Goal: Information Seeking & Learning: Learn about a topic

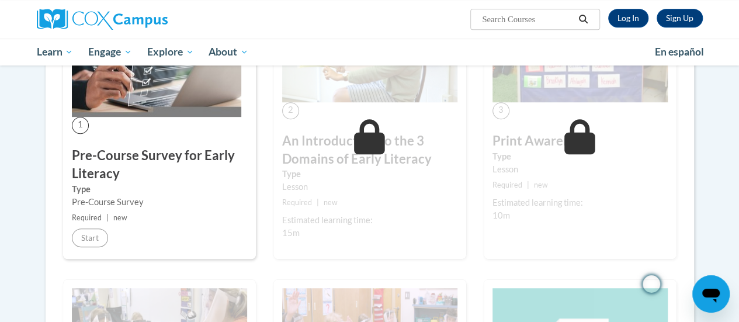
scroll to position [292, 0]
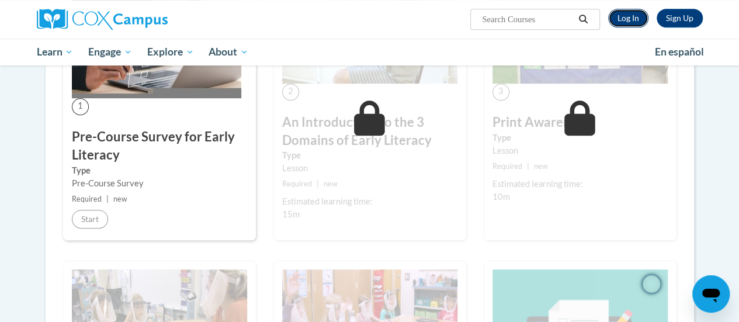
click at [636, 12] on link "Log In" at bounding box center [628, 18] width 40 height 19
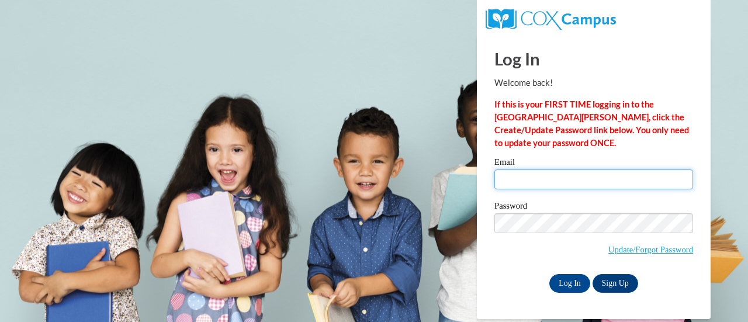
click at [603, 183] on input "Email" at bounding box center [593, 179] width 199 height 20
type input "kricker1@my.westga.edu"
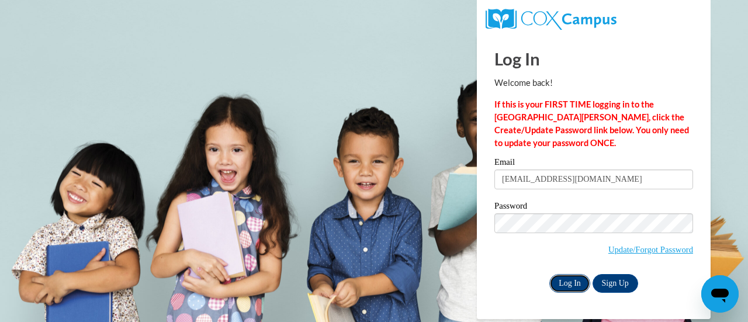
click at [572, 286] on input "Log In" at bounding box center [569, 283] width 41 height 19
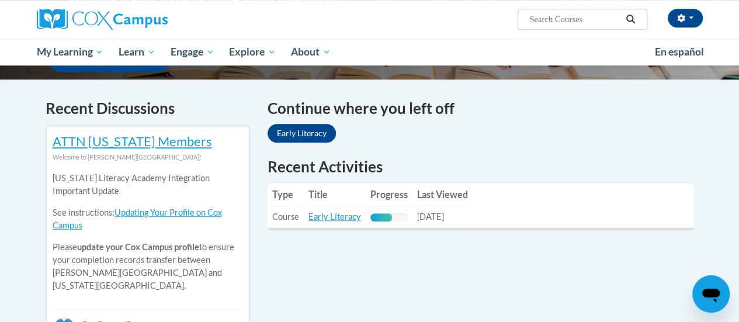
scroll to position [351, 0]
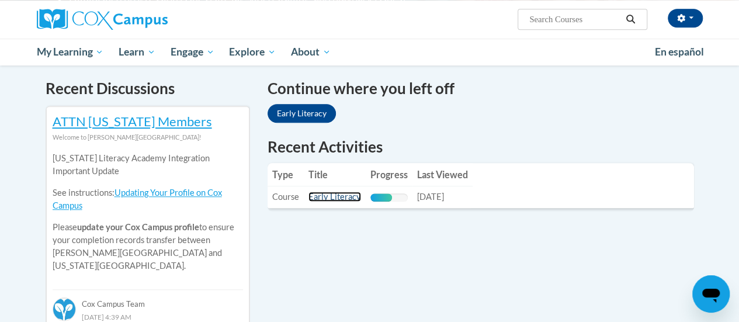
click at [354, 195] on link "Early Literacy" at bounding box center [335, 197] width 53 height 10
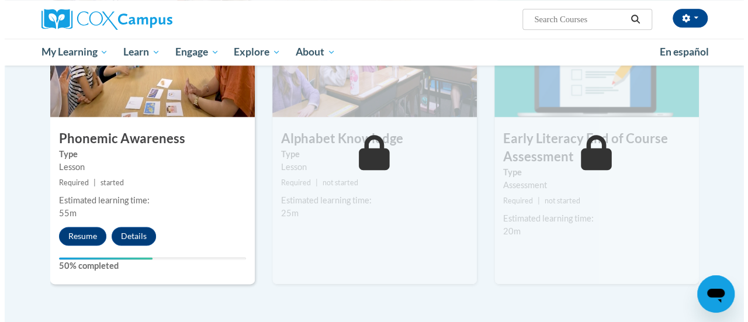
scroll to position [701, 0]
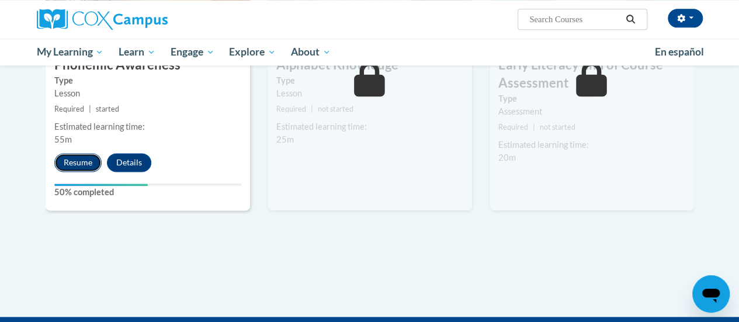
click at [81, 166] on button "Resume" at bounding box center [77, 162] width 47 height 19
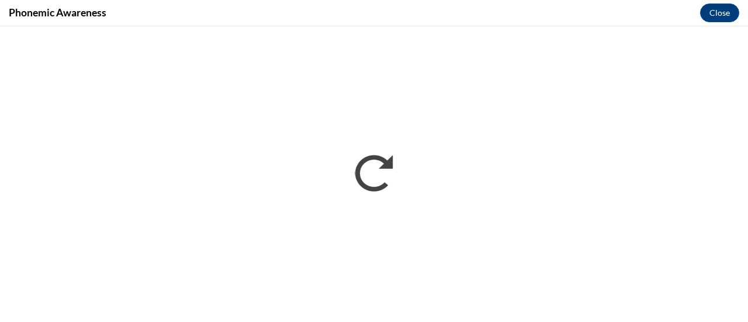
scroll to position [0, 0]
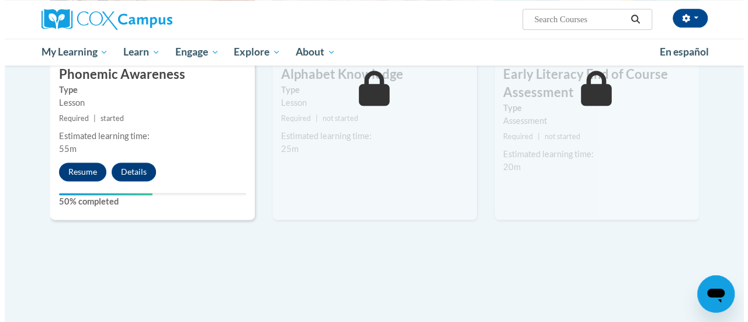
scroll to position [742, 0]
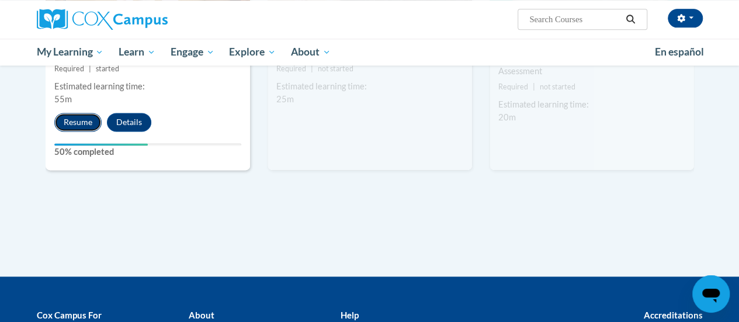
click at [91, 127] on button "Resume" at bounding box center [77, 122] width 47 height 19
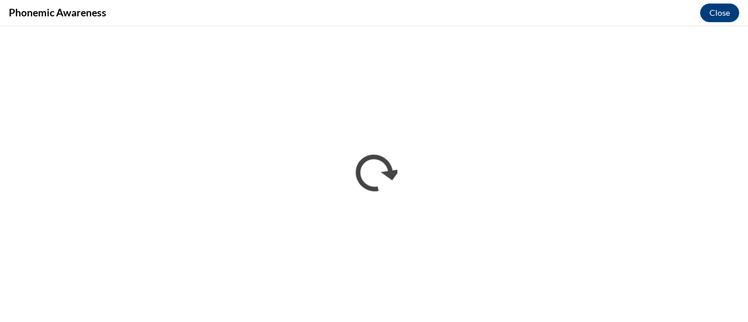
scroll to position [0, 0]
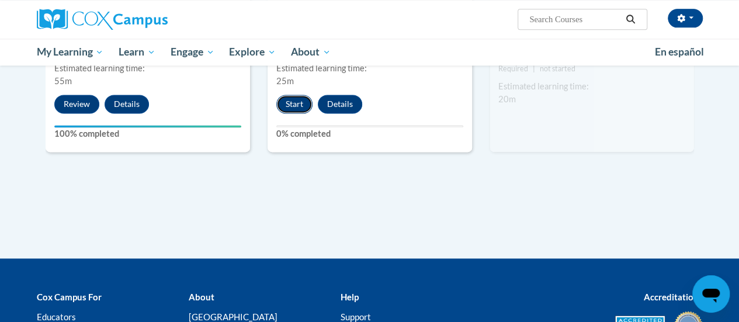
click at [301, 111] on button "Start" at bounding box center [294, 104] width 36 height 19
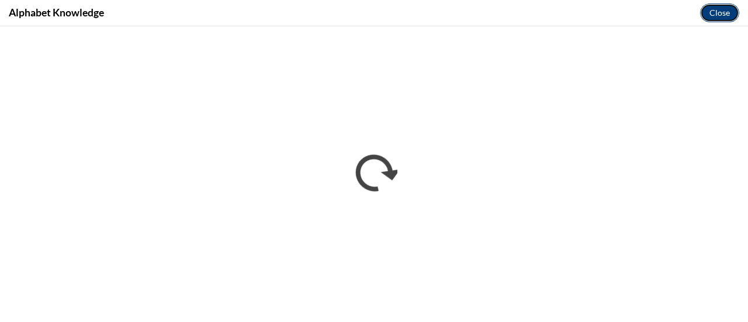
drag, startPoint x: 726, startPoint y: 19, endPoint x: 720, endPoint y: 13, distance: 8.3
click at [720, 14] on button "Close" at bounding box center [719, 13] width 39 height 19
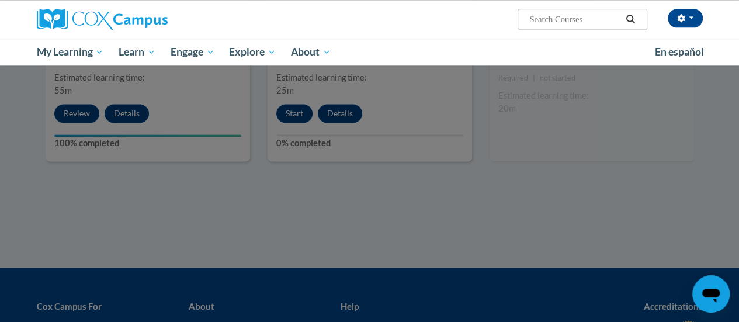
scroll to position [643, 0]
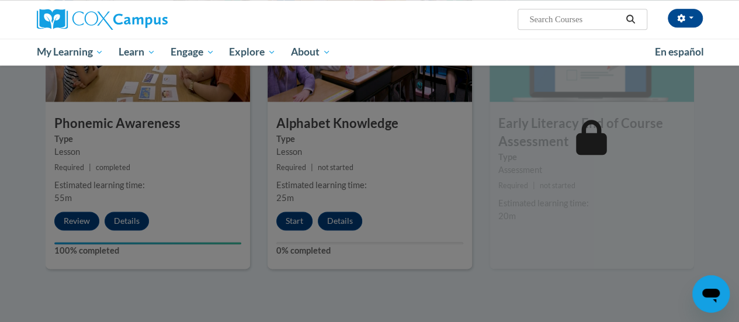
click at [304, 226] on div at bounding box center [369, 161] width 739 height 322
click at [347, 167] on div at bounding box center [369, 161] width 739 height 322
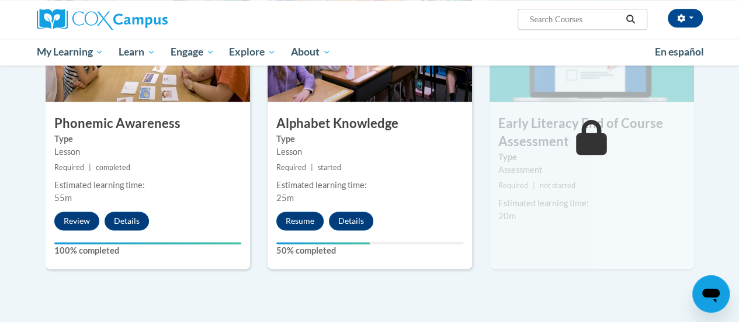
click at [323, 226] on div "Resume Details Feedback" at bounding box center [328, 221] width 120 height 19
click at [310, 225] on button "Resume" at bounding box center [299, 221] width 47 height 19
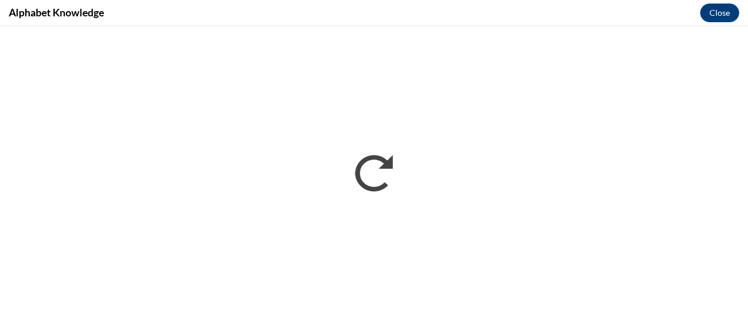
scroll to position [0, 0]
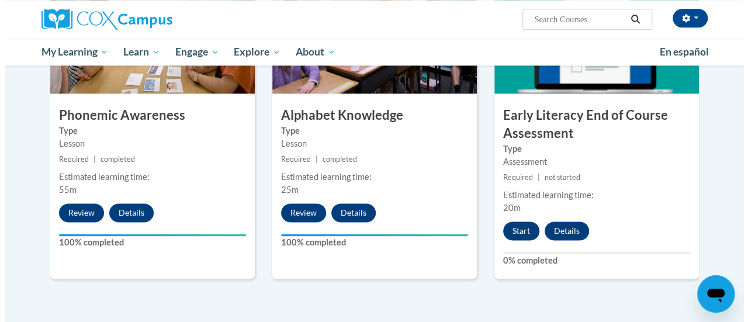
scroll to position [643, 0]
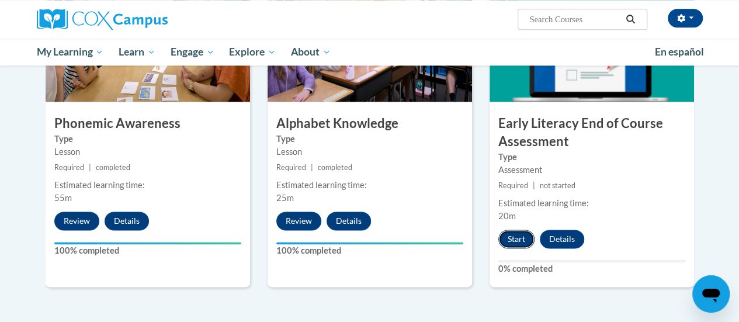
click at [517, 239] on button "Start" at bounding box center [517, 239] width 36 height 19
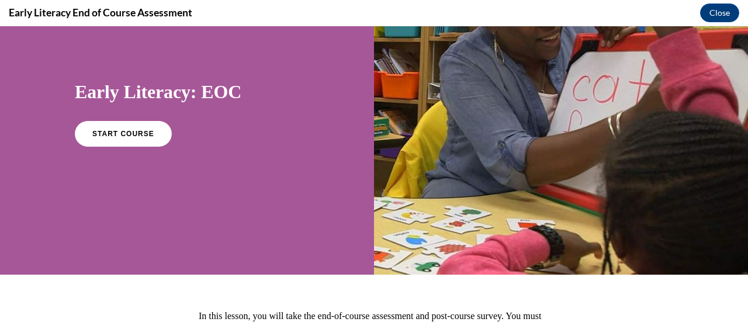
scroll to position [0, 0]
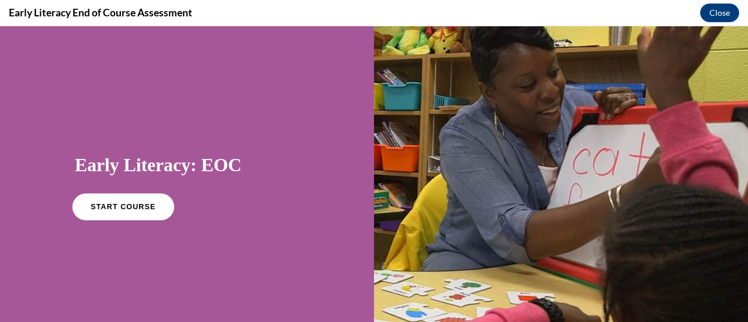
click at [123, 208] on span "START COURSE" at bounding box center [123, 207] width 65 height 9
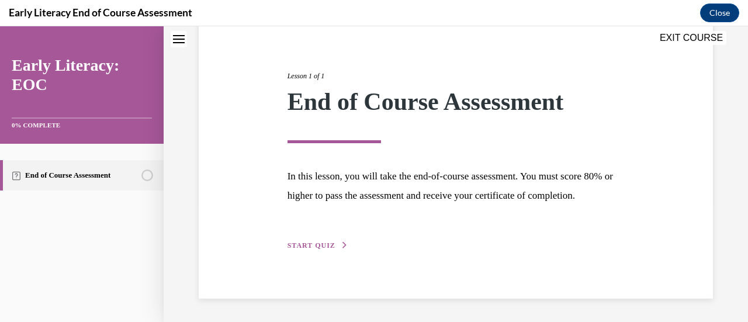
scroll to position [137, 0]
click at [326, 245] on span "START QUIZ" at bounding box center [312, 245] width 48 height 8
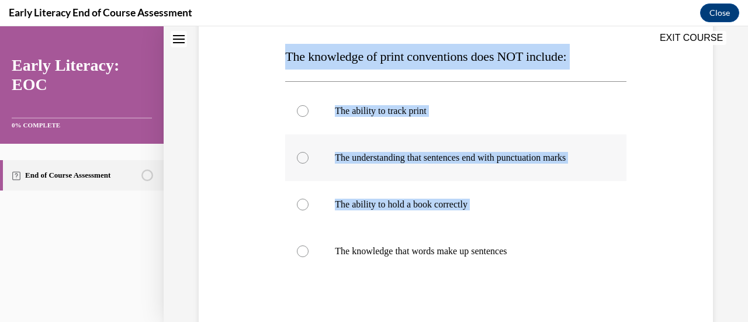
scroll to position [182, 0]
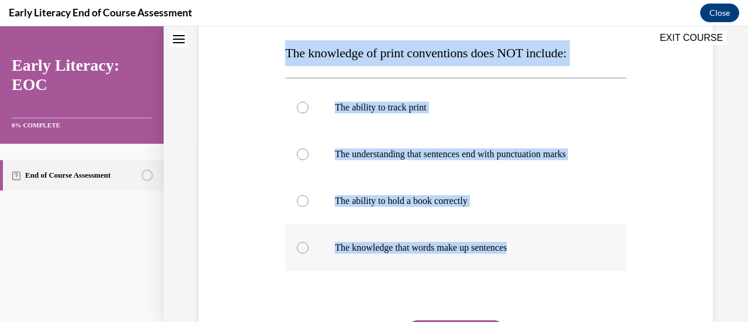
drag, startPoint x: 269, startPoint y: 172, endPoint x: 533, endPoint y: 246, distance: 274.4
click at [533, 246] on div "Question 01/12 The knowledge of print conventions does NOT include: The ability…" at bounding box center [456, 180] width 520 height 471
copy div "The knowledge of print conventions does NOT include: The ability to track print…"
click at [461, 204] on p "The ability to hold a book correctly" at bounding box center [466, 201] width 262 height 12
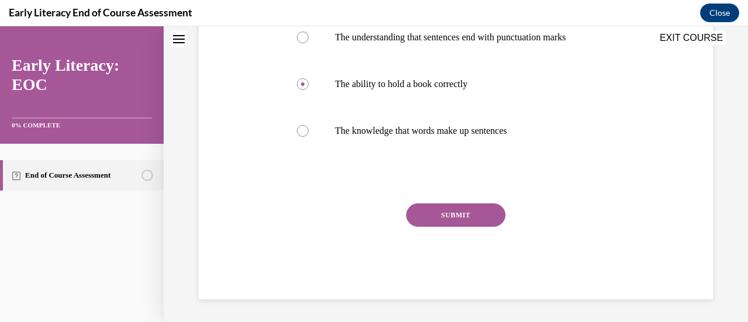
click at [452, 211] on button "SUBMIT" at bounding box center [455, 214] width 99 height 23
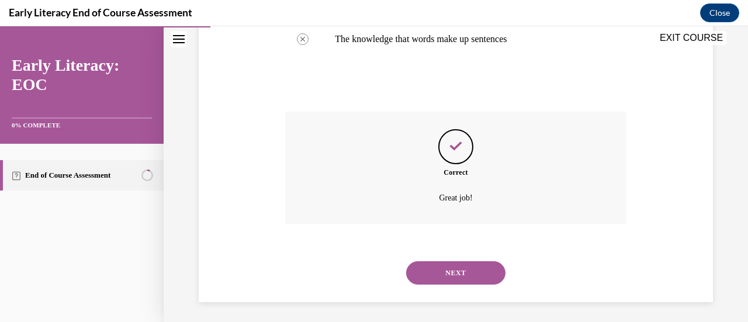
scroll to position [394, 0]
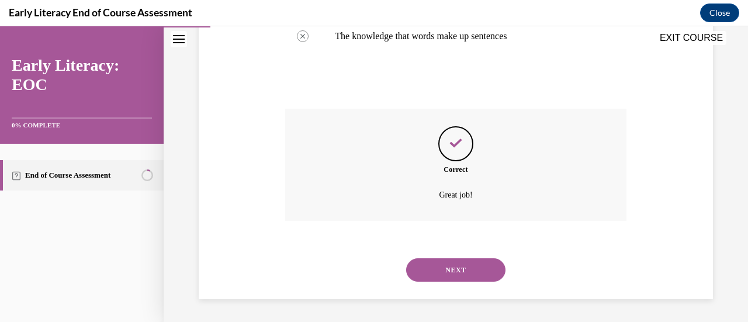
click at [497, 265] on button "NEXT" at bounding box center [455, 269] width 99 height 23
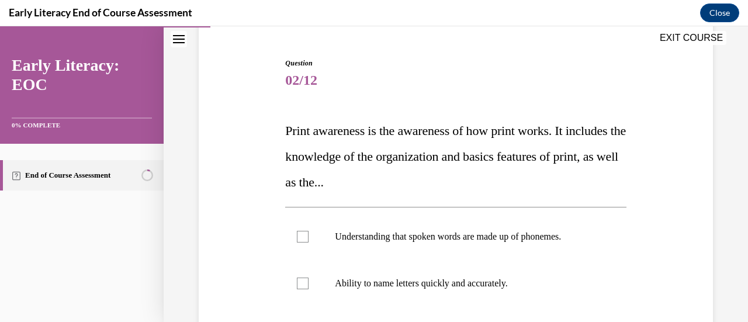
scroll to position [175, 0]
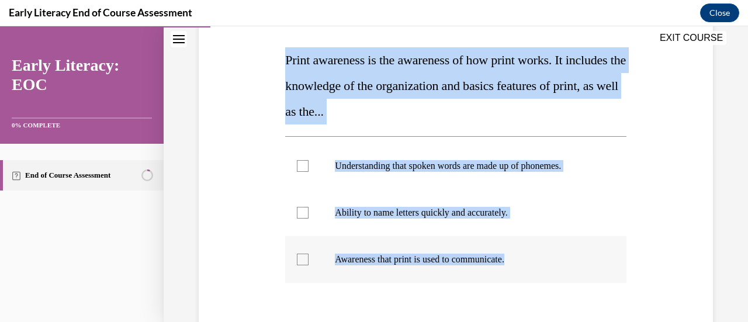
drag, startPoint x: 285, startPoint y: 63, endPoint x: 526, endPoint y: 261, distance: 312.6
click at [526, 261] on div "Question 02/12 Print awareness is the awareness of how print works. It includes…" at bounding box center [455, 207] width 341 height 441
copy div "Print awareness is the awareness of how print works. It includes the knowledge …"
click at [320, 261] on div at bounding box center [455, 259] width 341 height 47
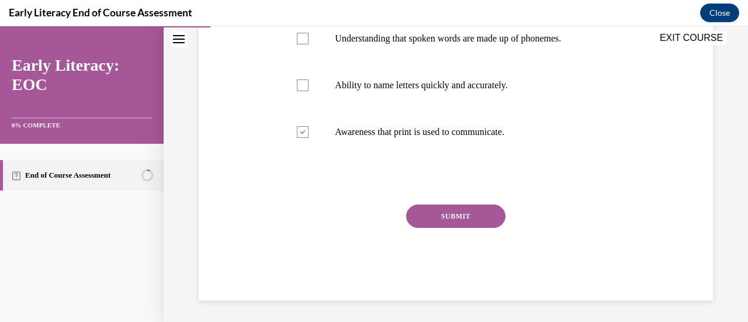
scroll to position [304, 0]
click at [409, 227] on div "SUBMIT" at bounding box center [455, 232] width 341 height 58
click at [456, 219] on button "SUBMIT" at bounding box center [455, 214] width 99 height 23
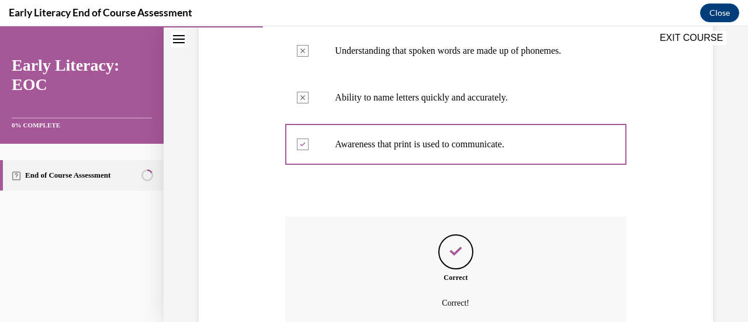
scroll to position [399, 0]
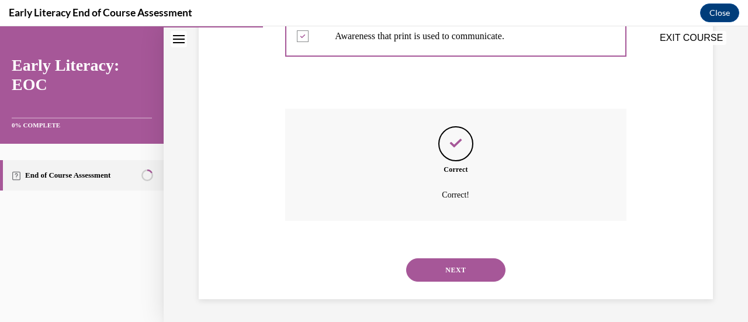
click at [427, 265] on button "NEXT" at bounding box center [455, 269] width 99 height 23
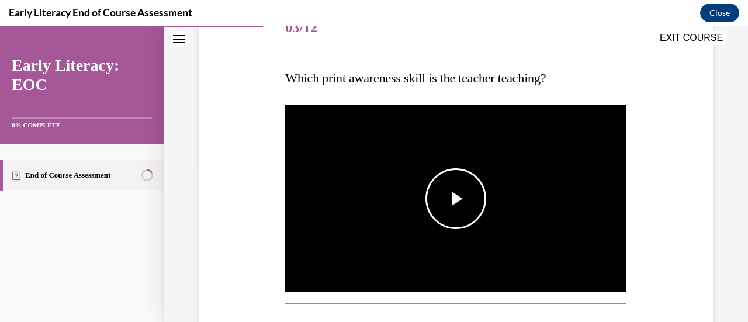
scroll to position [175, 0]
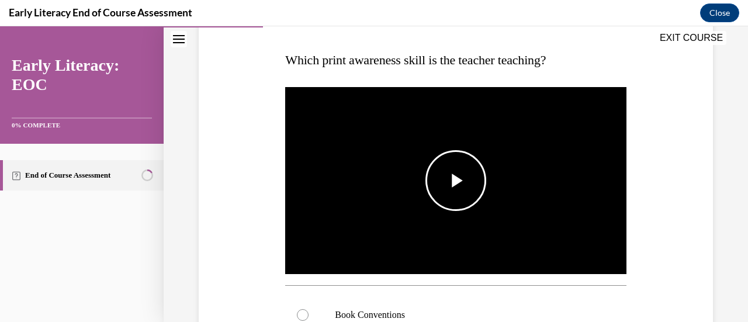
click at [456, 181] on span "Video player" at bounding box center [456, 181] width 0 height 0
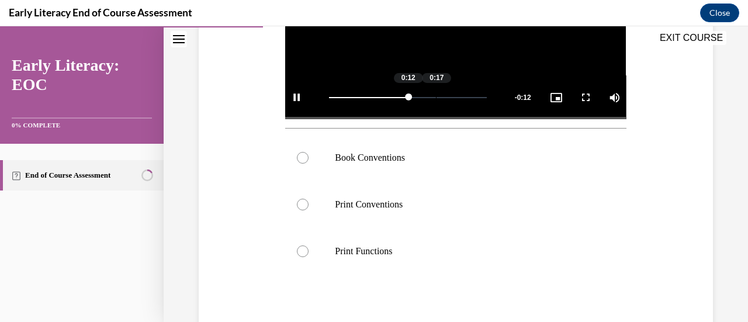
scroll to position [351, 0]
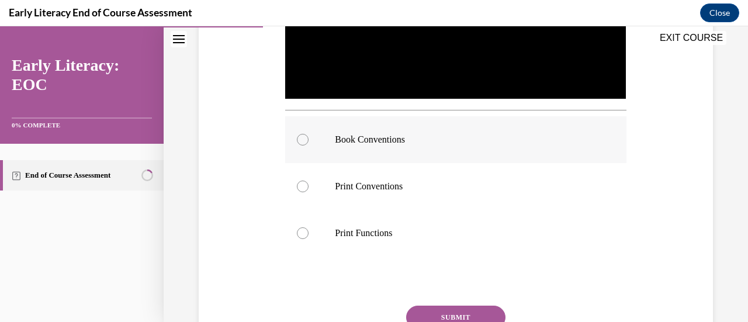
click at [407, 140] on p "Book Conventions" at bounding box center [466, 140] width 262 height 12
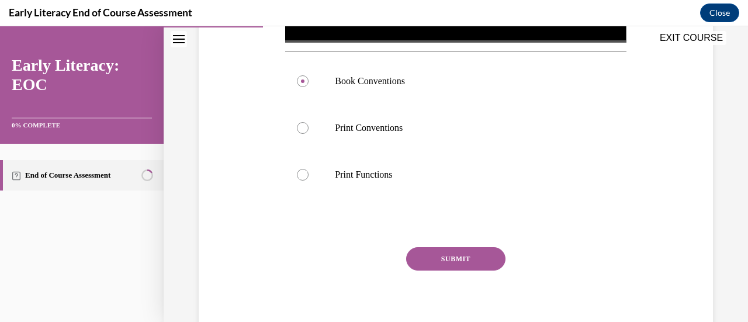
click at [471, 247] on button "SUBMIT" at bounding box center [455, 258] width 99 height 23
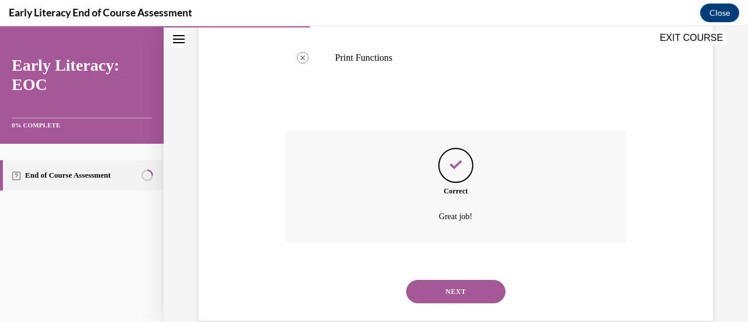
scroll to position [544, 0]
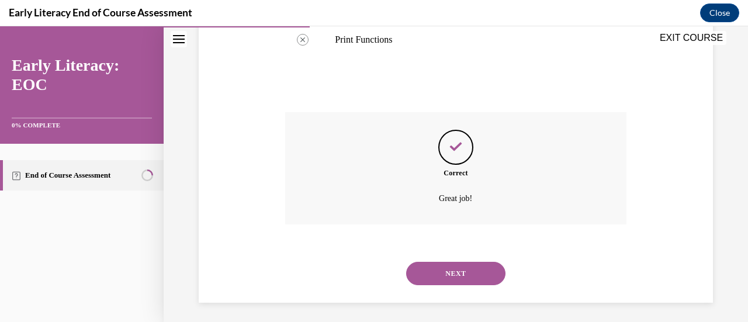
click at [465, 278] on button "NEXT" at bounding box center [455, 273] width 99 height 23
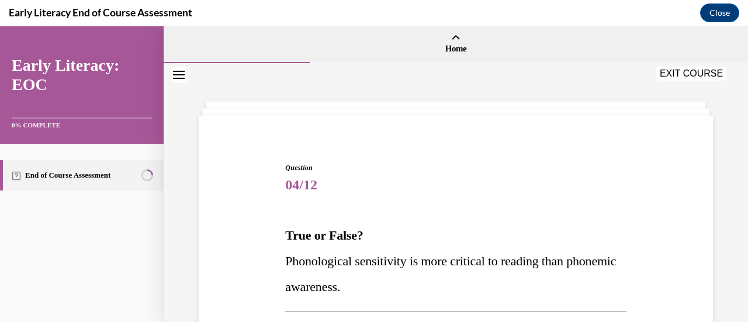
scroll to position [58, 0]
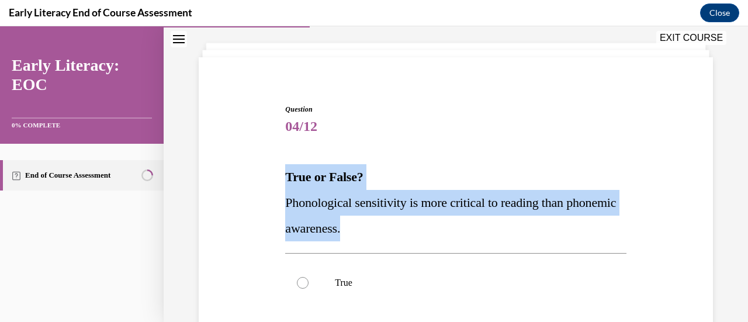
drag, startPoint x: 262, startPoint y: 178, endPoint x: 511, endPoint y: 231, distance: 254.5
click at [511, 231] on div "Question 04/12 True or False? Phonological sensitivity is more critical to read…" at bounding box center [456, 283] width 520 height 429
copy div "True or False? Phonological sensitivity is more critical to reading than phonem…"
click at [404, 99] on div "Question 04/12 True or False? Phonological sensitivity is more critical to read…" at bounding box center [455, 291] width 347 height 411
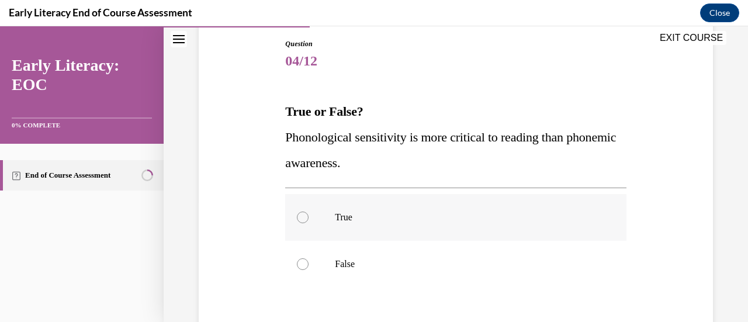
scroll to position [175, 0]
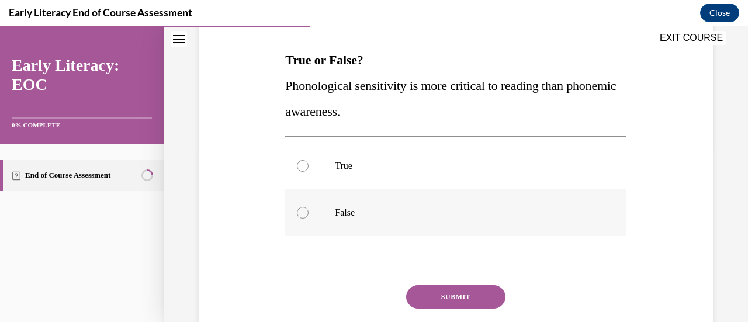
click at [303, 199] on div at bounding box center [455, 212] width 341 height 47
click at [428, 295] on button "SUBMIT" at bounding box center [455, 296] width 99 height 23
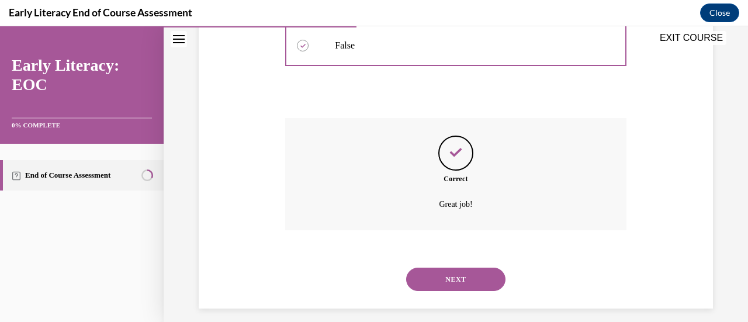
scroll to position [352, 0]
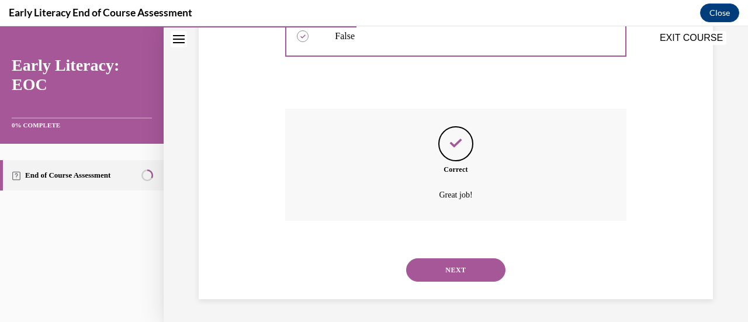
click at [432, 268] on button "NEXT" at bounding box center [455, 269] width 99 height 23
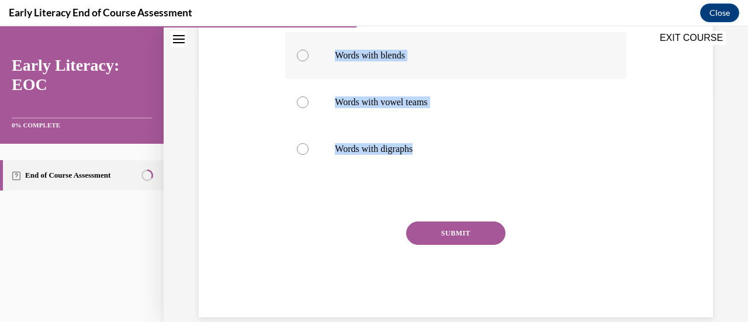
scroll to position [234, 0]
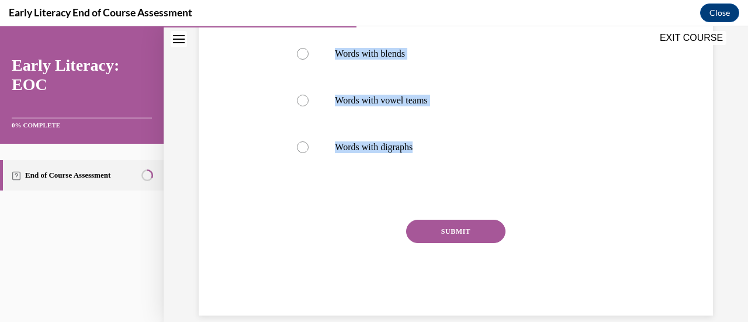
drag, startPoint x: 274, startPoint y: 236, endPoint x: 475, endPoint y: 179, distance: 209.3
click at [475, 179] on div "Question 05/12 Complex syllables are ________. Words with blends Words with vow…" at bounding box center [456, 105] width 520 height 422
copy div "Complex syllables are ________. Words with blends Words with vowel teams Words …"
click at [329, 61] on div at bounding box center [455, 53] width 341 height 47
click at [439, 227] on button "SUBMIT" at bounding box center [455, 231] width 99 height 23
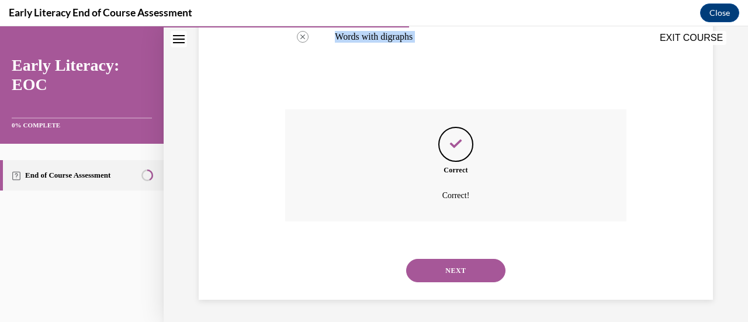
scroll to position [345, 0]
click at [466, 280] on button "NEXT" at bounding box center [455, 269] width 99 height 23
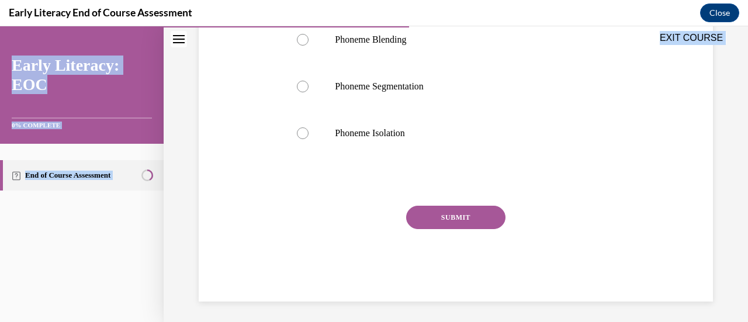
scroll to position [252, 0]
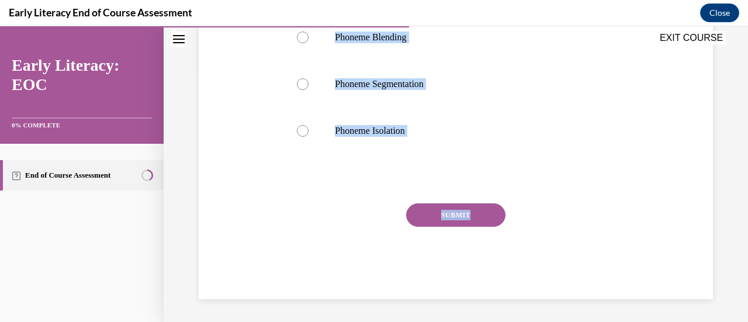
drag, startPoint x: 279, startPoint y: 232, endPoint x: 546, endPoint y: 217, distance: 267.5
click at [546, 217] on div "Question 06/12 Which phonemic awareness skill should be taught first? Phoneme B…" at bounding box center [456, 87] width 520 height 424
copy div "Which phonemic awareness skill should be taught first? Phoneme Blending Phoneme…"
click at [369, 120] on div at bounding box center [455, 131] width 341 height 47
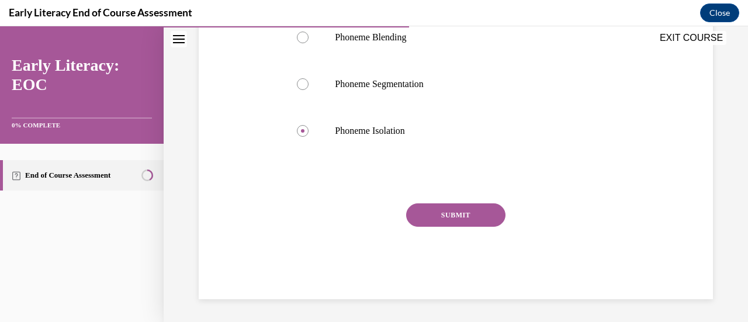
click at [458, 218] on button "SUBMIT" at bounding box center [455, 214] width 99 height 23
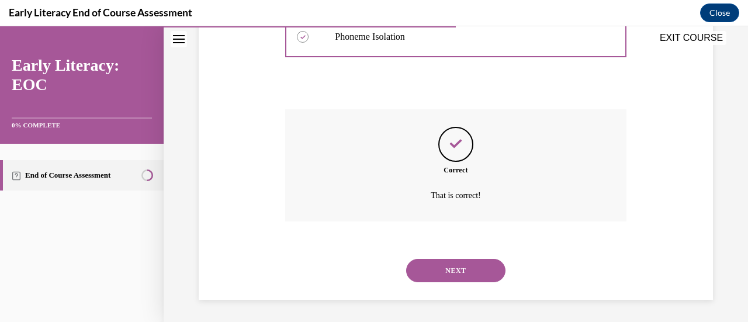
scroll to position [347, 0]
click at [431, 271] on button "NEXT" at bounding box center [455, 269] width 99 height 23
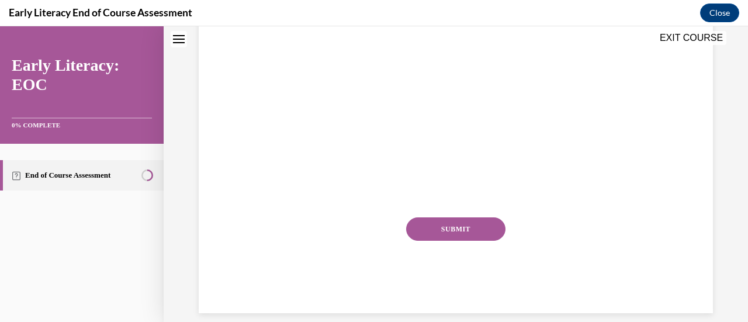
scroll to position [0, 0]
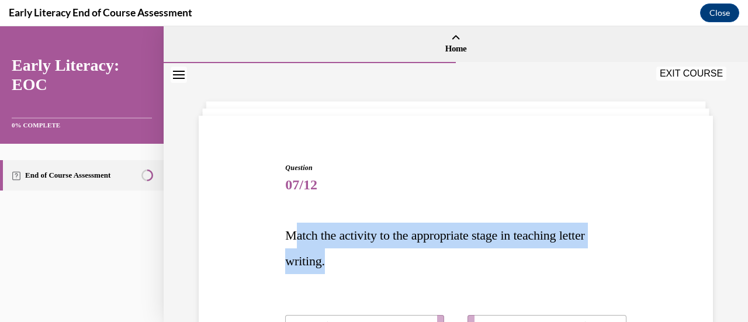
drag, startPoint x: 291, startPoint y: 232, endPoint x: 494, endPoint y: 253, distance: 204.5
click at [494, 253] on p "Match the activity to the appropriate stage in teaching letter writing." at bounding box center [455, 248] width 341 height 51
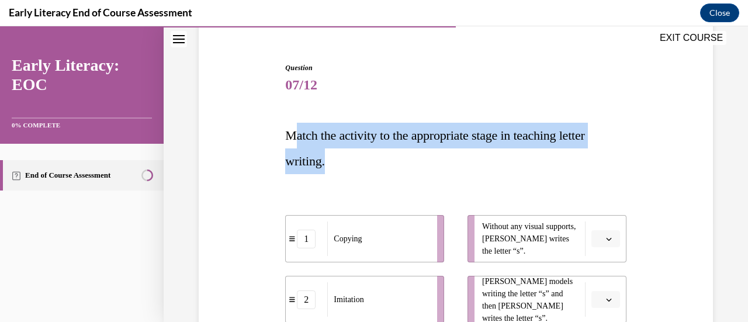
scroll to position [175, 0]
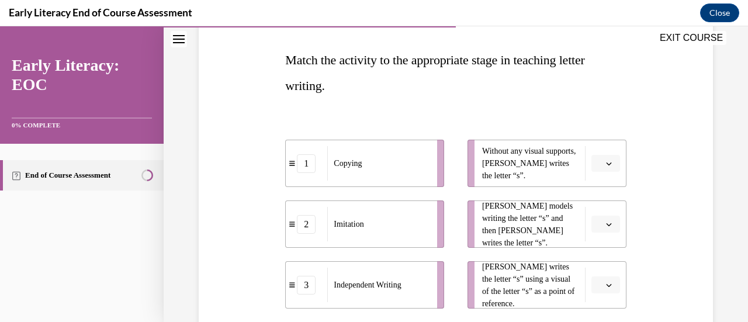
click at [705, 110] on div "Question 07/12 Match the activity to the appropriate stage in teaching letter w…" at bounding box center [456, 202] width 520 height 501
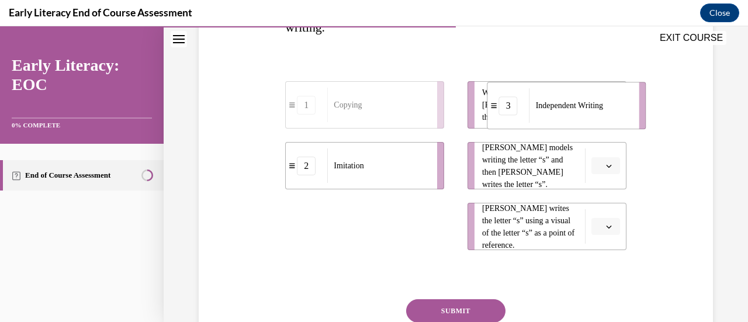
drag, startPoint x: 430, startPoint y: 223, endPoint x: 614, endPoint y: 119, distance: 211.7
click at [614, 119] on div "Independent Writing" at bounding box center [580, 105] width 102 height 34
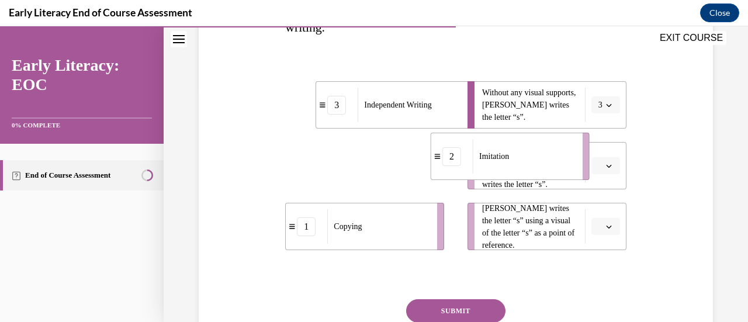
drag, startPoint x: 420, startPoint y: 189, endPoint x: 566, endPoint y: 181, distance: 145.8
click at [566, 180] on li "2 Imitation" at bounding box center [510, 156] width 159 height 47
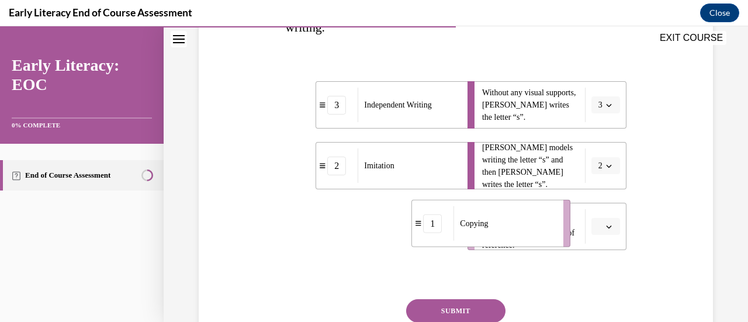
drag, startPoint x: 424, startPoint y: 232, endPoint x: 547, endPoint y: 227, distance: 122.8
click at [548, 229] on div "Copying" at bounding box center [505, 223] width 102 height 34
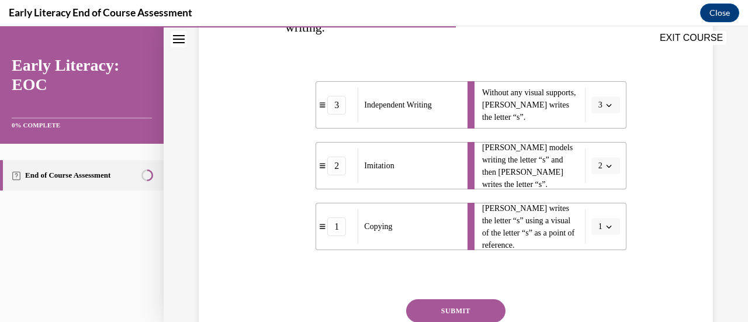
click at [448, 306] on button "SUBMIT" at bounding box center [455, 310] width 99 height 23
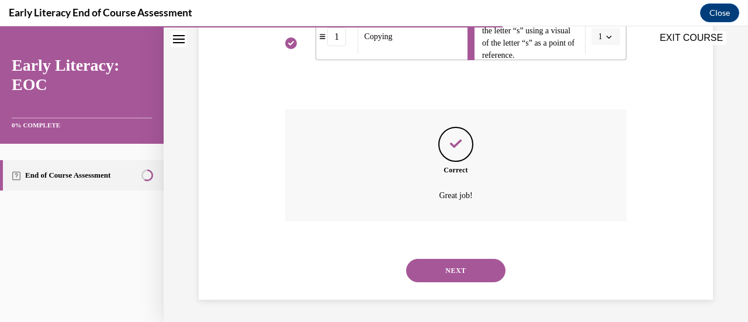
scroll to position [424, 0]
click at [468, 267] on button "NEXT" at bounding box center [455, 269] width 99 height 23
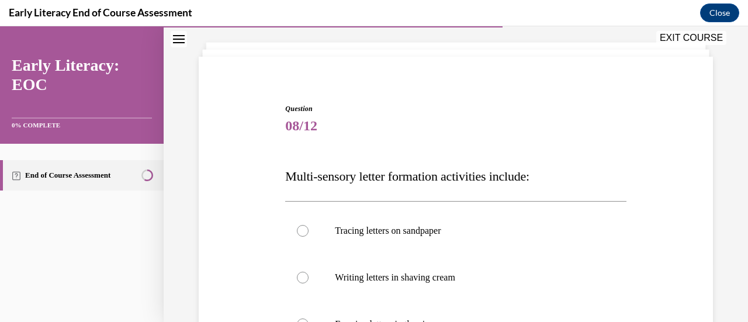
scroll to position [117, 0]
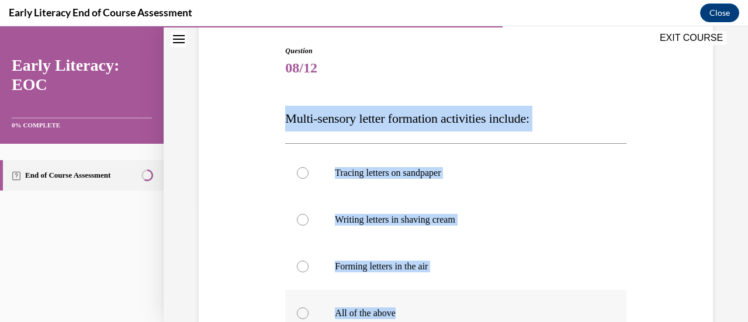
drag, startPoint x: 280, startPoint y: 121, endPoint x: 455, endPoint y: 310, distance: 258.1
click at [455, 310] on div "Question 08/12 Multi-sensory letter formation activities include: Tracing lette…" at bounding box center [456, 246] width 520 height 471
copy div "Multi-sensory letter formation activities include: Tracing letters on sandpaper…"
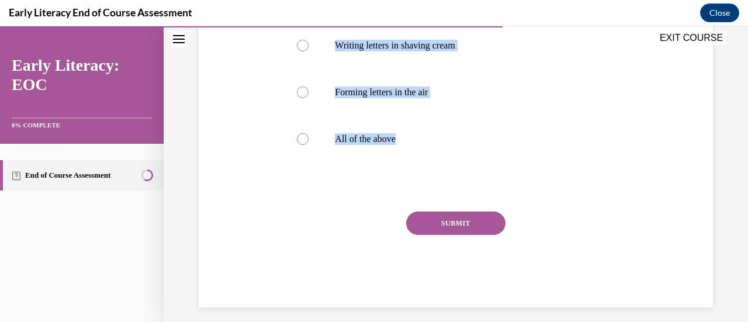
scroll to position [292, 0]
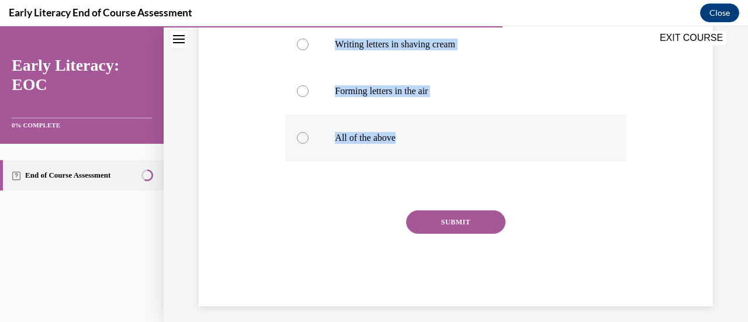
click at [296, 149] on div at bounding box center [455, 138] width 341 height 47
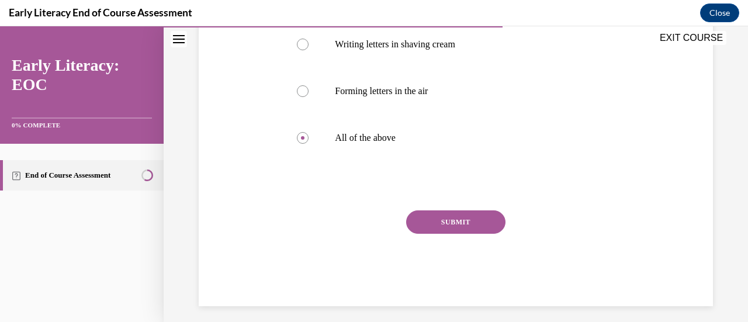
click at [452, 218] on button "SUBMIT" at bounding box center [455, 221] width 99 height 23
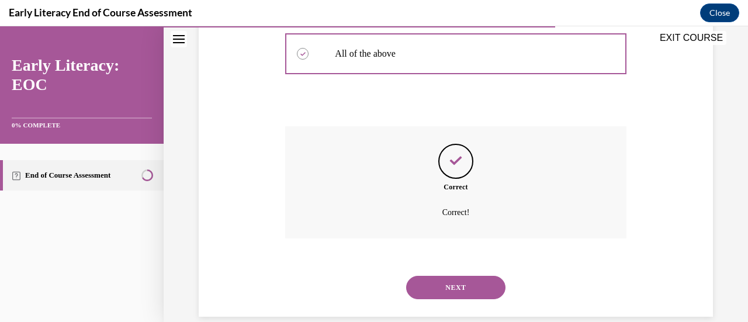
scroll to position [394, 0]
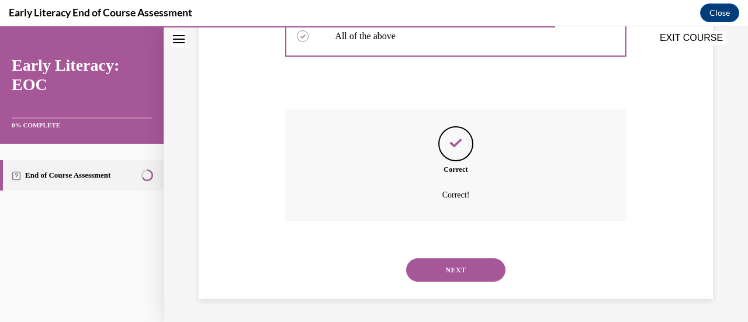
click at [458, 272] on button "NEXT" at bounding box center [455, 269] width 99 height 23
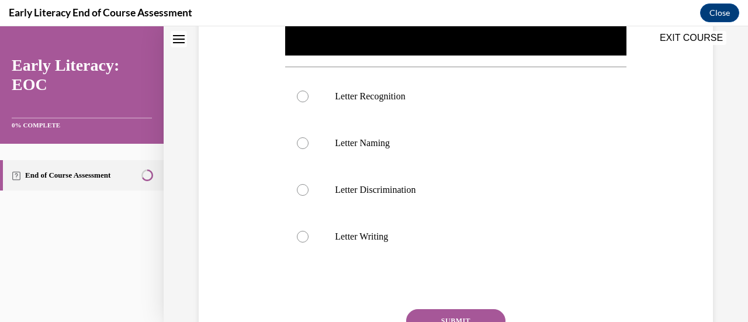
scroll to position [0, 0]
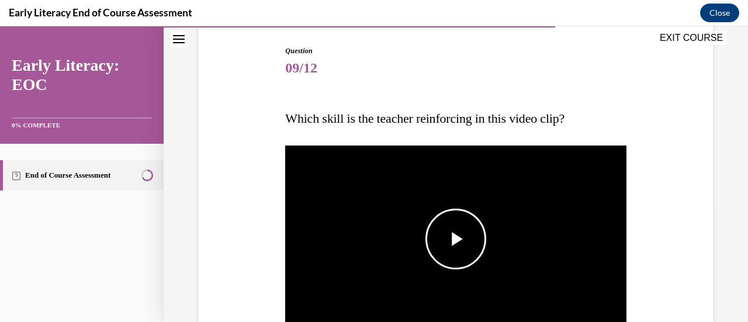
click at [456, 239] on span "Video player" at bounding box center [456, 239] width 0 height 0
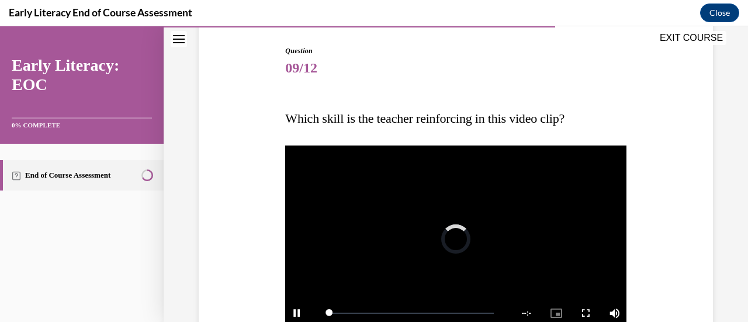
scroll to position [126, 0]
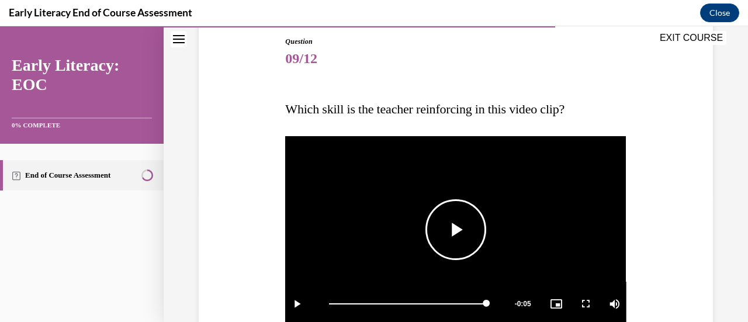
click at [456, 230] on span "Video player" at bounding box center [456, 230] width 0 height 0
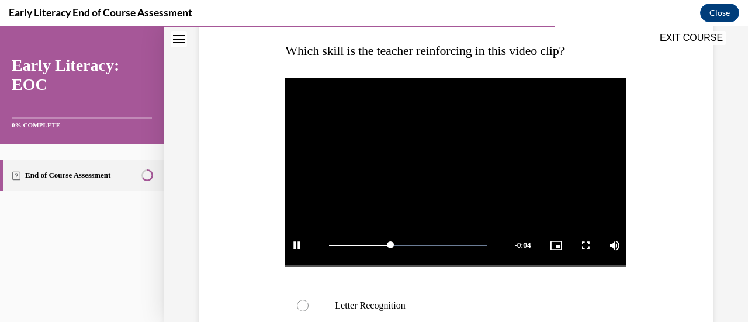
scroll to position [302, 0]
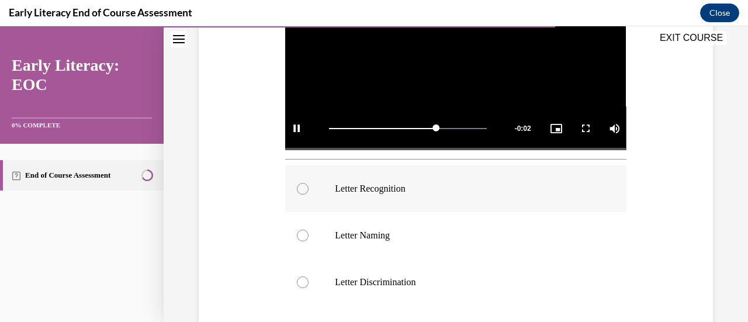
click at [454, 191] on p "Letter Recognition" at bounding box center [466, 189] width 262 height 12
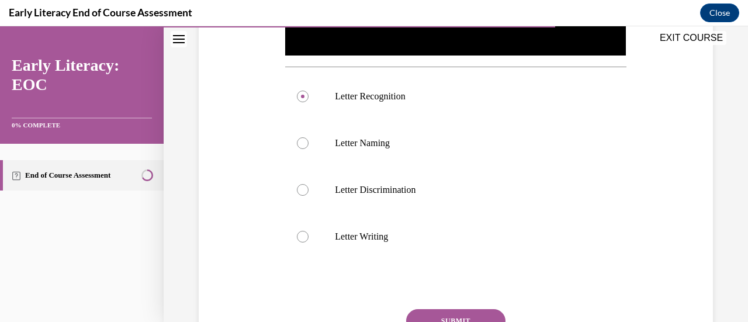
scroll to position [418, 0]
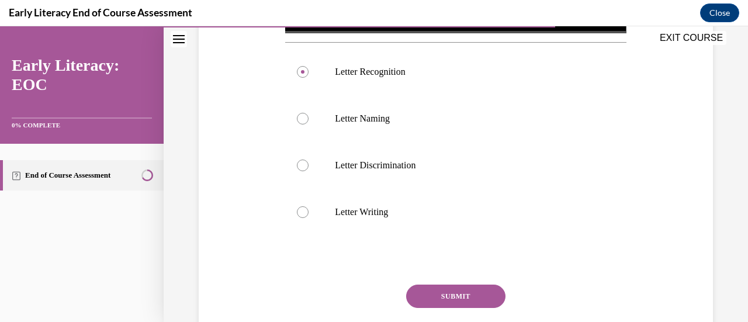
click at [456, 301] on button "SUBMIT" at bounding box center [455, 296] width 99 height 23
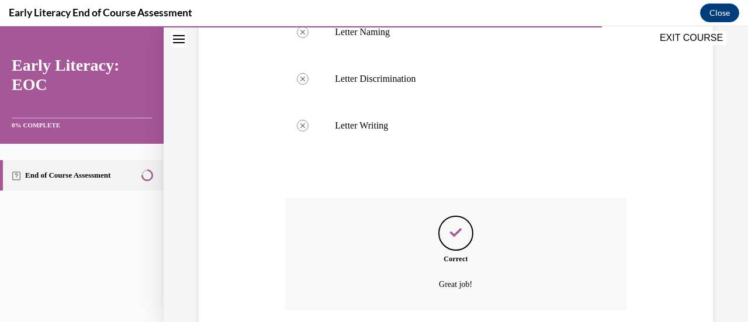
scroll to position [591, 0]
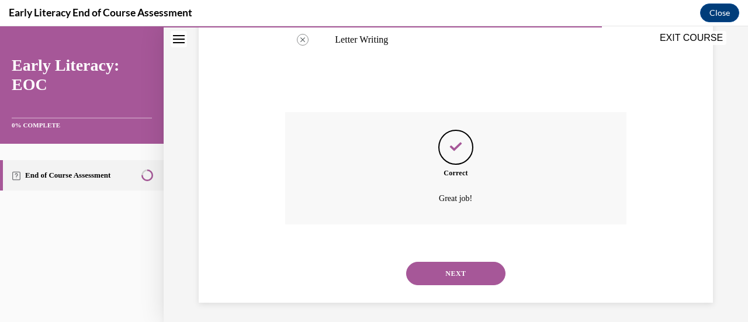
click at [454, 262] on button "NEXT" at bounding box center [455, 273] width 99 height 23
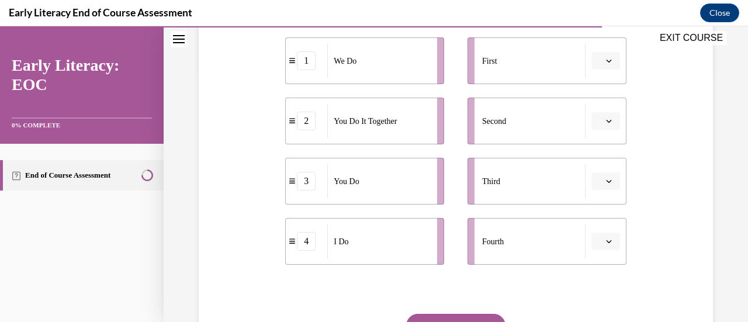
scroll to position [234, 0]
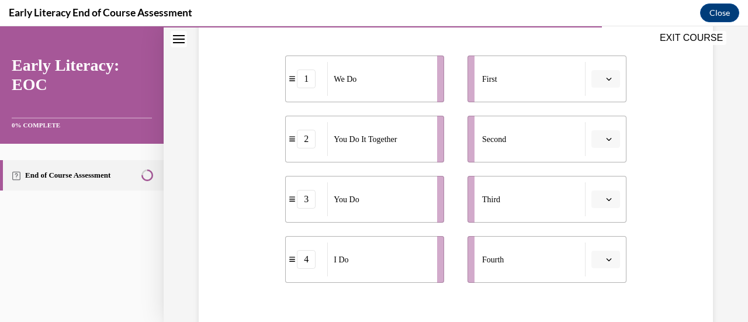
drag, startPoint x: 544, startPoint y: 85, endPoint x: 463, endPoint y: 82, distance: 80.7
click at [468, 86] on li "First" at bounding box center [547, 79] width 159 height 47
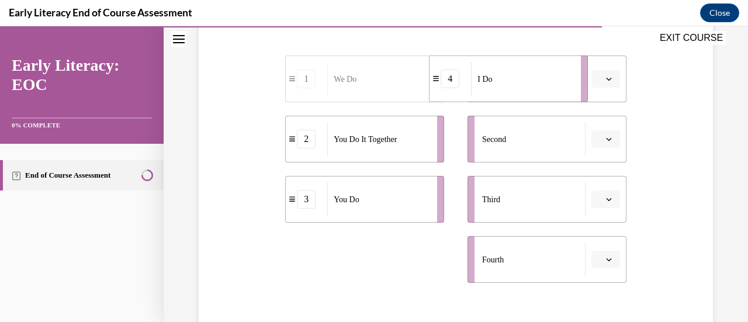
drag, startPoint x: 331, startPoint y: 252, endPoint x: 522, endPoint y: 68, distance: 265.4
click at [522, 68] on div "I Do" at bounding box center [522, 79] width 102 height 34
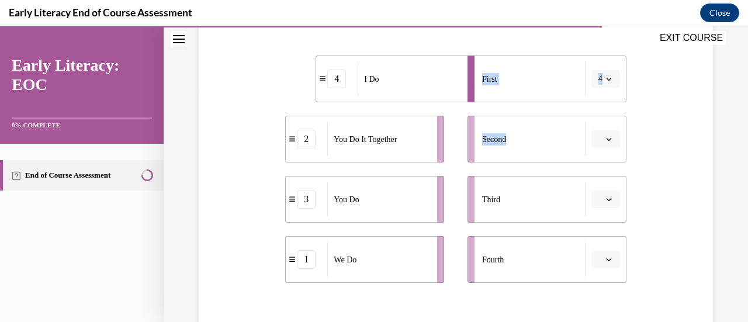
drag, startPoint x: 527, startPoint y: 144, endPoint x: 371, endPoint y: 281, distance: 207.9
click at [371, 280] on div "4 I Do 2 You Do It Together 3 You Do 1 We Do First 4 Second Third Fourth" at bounding box center [455, 157] width 341 height 251
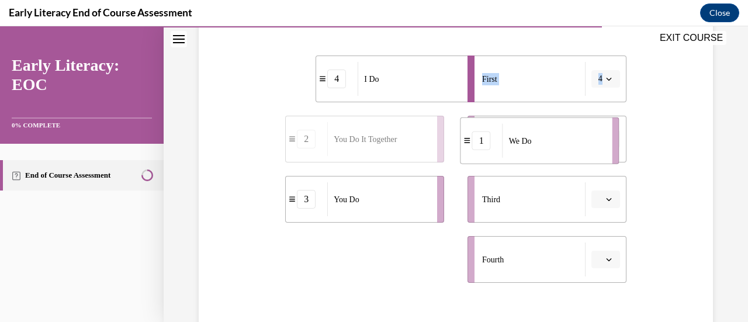
drag, startPoint x: 366, startPoint y: 269, endPoint x: 540, endPoint y: 151, distance: 210.7
click at [540, 151] on div "We Do" at bounding box center [554, 141] width 102 height 34
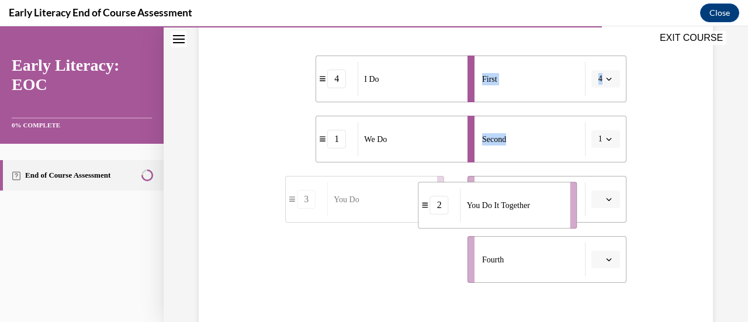
drag, startPoint x: 417, startPoint y: 266, endPoint x: 551, endPoint y: 212, distance: 143.9
click at [551, 212] on div "You Do It Together" at bounding box center [512, 205] width 102 height 34
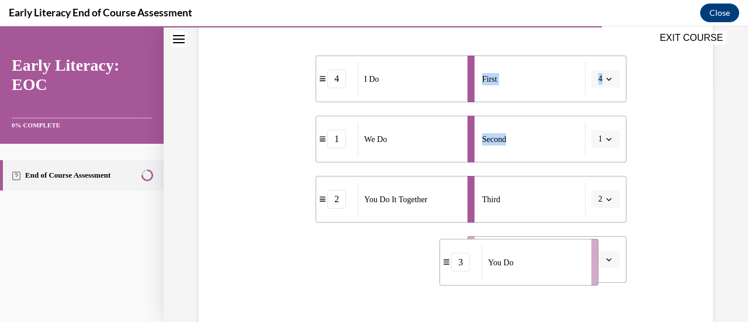
drag, startPoint x: 500, startPoint y: 268, endPoint x: 535, endPoint y: 268, distance: 35.1
click at [535, 268] on div "You Do" at bounding box center [533, 262] width 102 height 34
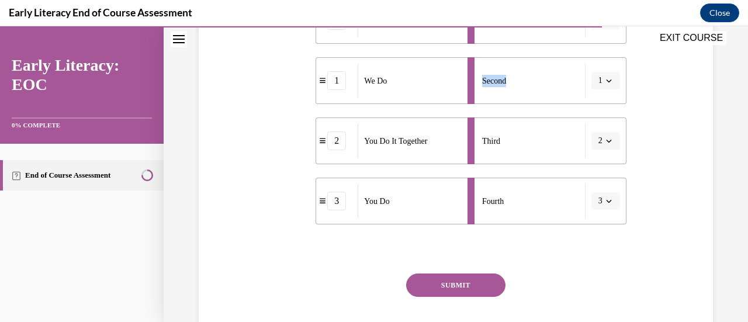
click at [463, 282] on button "SUBMIT" at bounding box center [455, 285] width 99 height 23
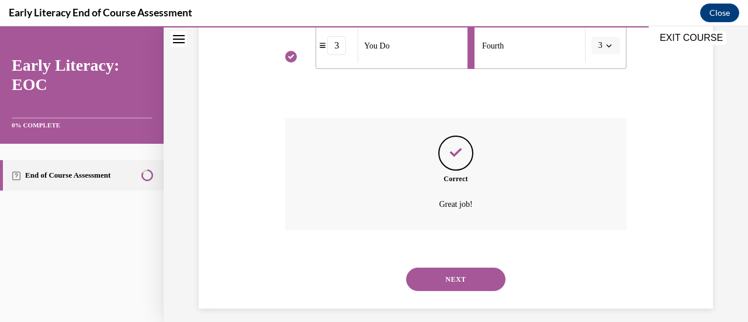
scroll to position [457, 0]
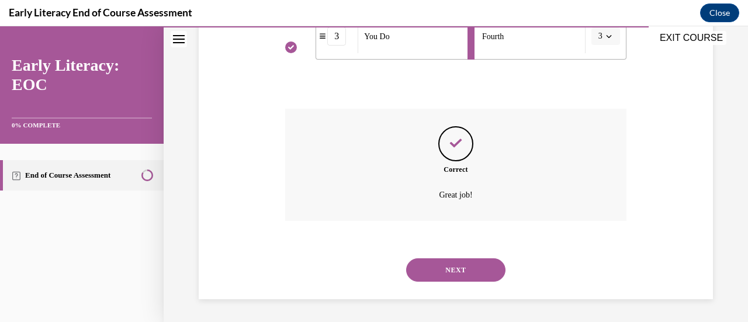
drag, startPoint x: 463, startPoint y: 266, endPoint x: 466, endPoint y: 259, distance: 7.1
click at [464, 262] on button "NEXT" at bounding box center [455, 269] width 99 height 23
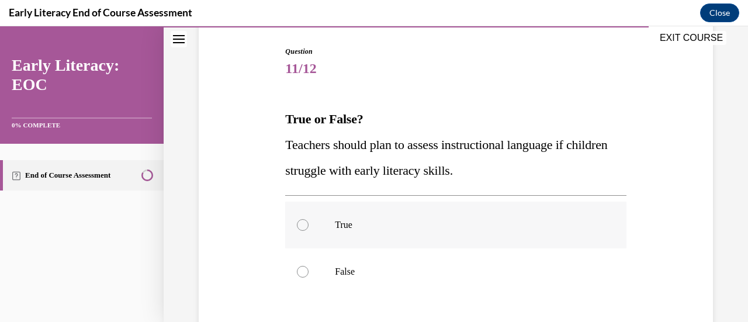
scroll to position [117, 0]
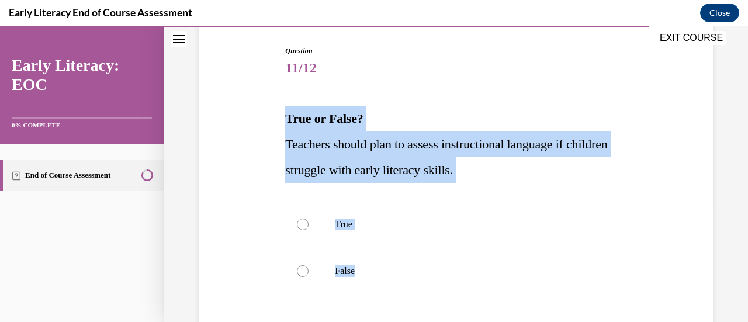
drag, startPoint x: 251, startPoint y: 129, endPoint x: 620, endPoint y: 289, distance: 401.7
click at [620, 289] on div "Question 11/12 True or False? Teachers should plan to assess instructional lang…" at bounding box center [456, 225] width 520 height 429
copy div "True or False? Teachers should plan to assess instructional language if childre…"
click at [300, 232] on div at bounding box center [455, 224] width 341 height 47
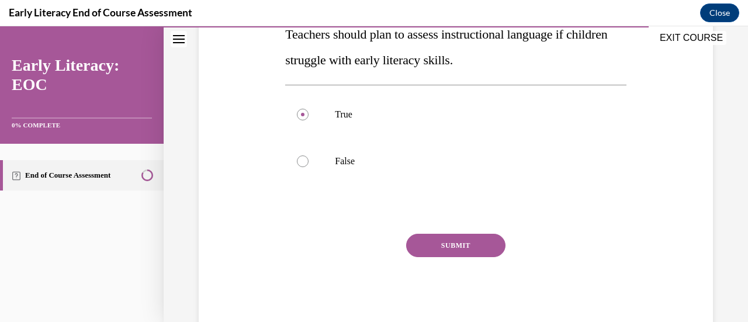
scroll to position [257, 0]
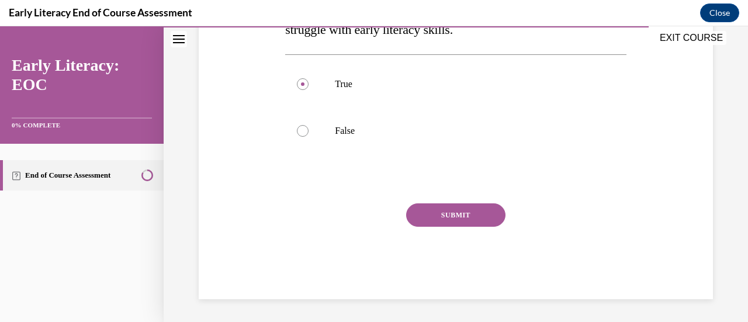
click at [452, 214] on button "SUBMIT" at bounding box center [455, 214] width 99 height 23
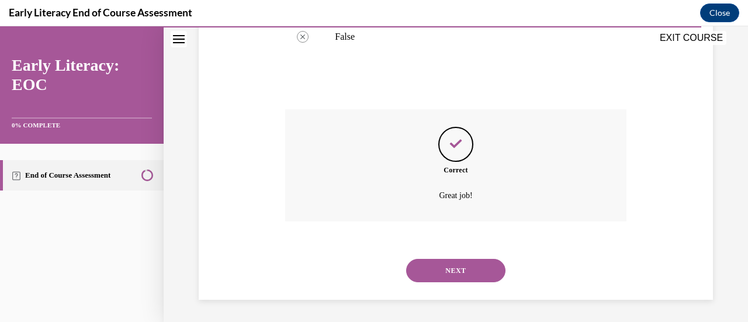
scroll to position [352, 0]
click at [491, 275] on button "NEXT" at bounding box center [455, 269] width 99 height 23
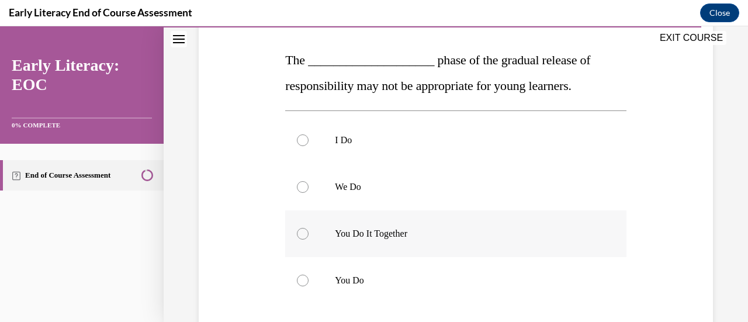
scroll to position [234, 0]
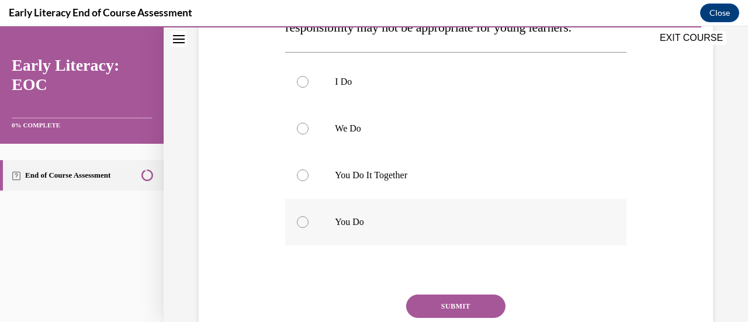
click at [430, 220] on p "You Do" at bounding box center [466, 222] width 262 height 12
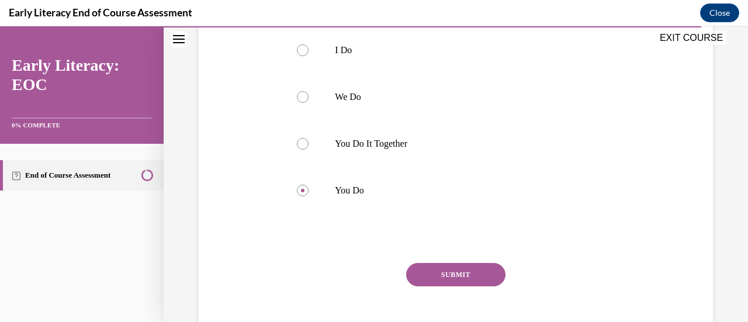
scroll to position [292, 0]
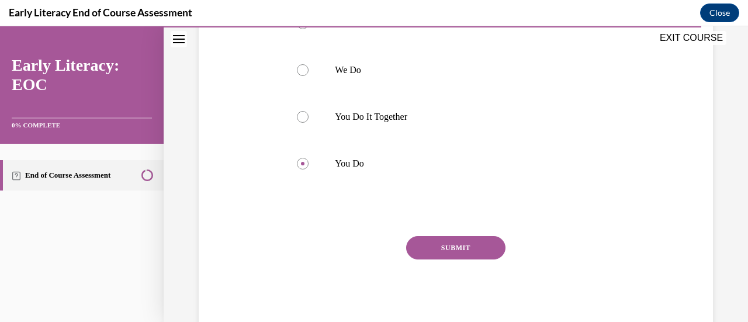
click at [438, 252] on button "SUBMIT" at bounding box center [455, 247] width 99 height 23
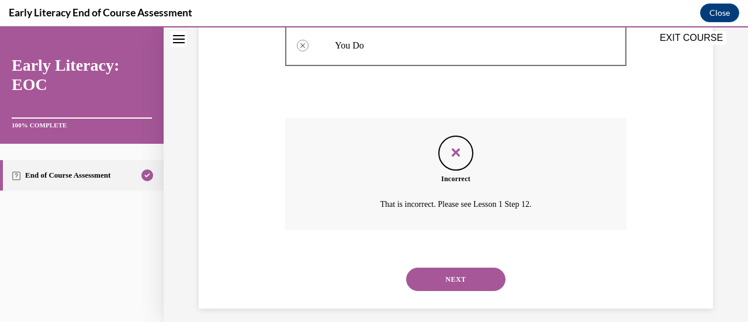
scroll to position [420, 0]
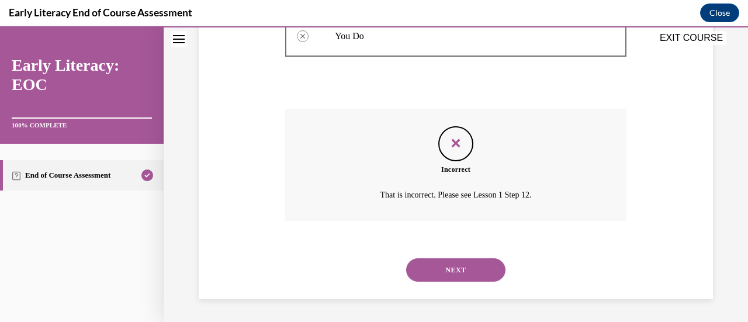
click at [436, 268] on button "NEXT" at bounding box center [455, 269] width 99 height 23
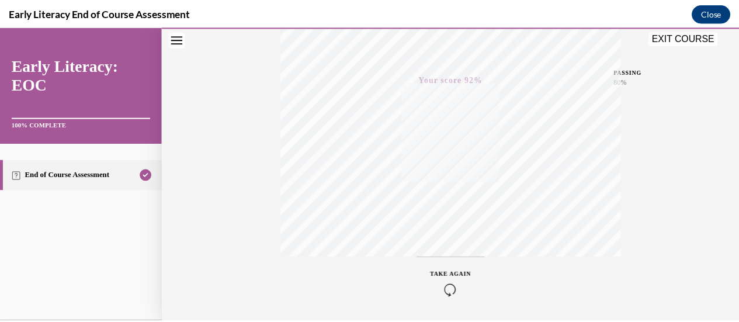
scroll to position [303, 0]
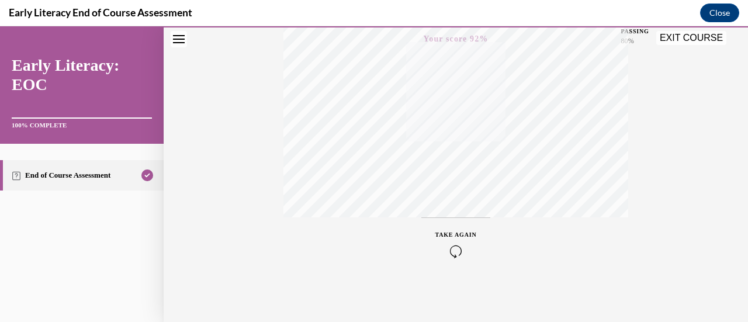
click at [667, 42] on button "EXIT COURSE" at bounding box center [691, 38] width 70 height 14
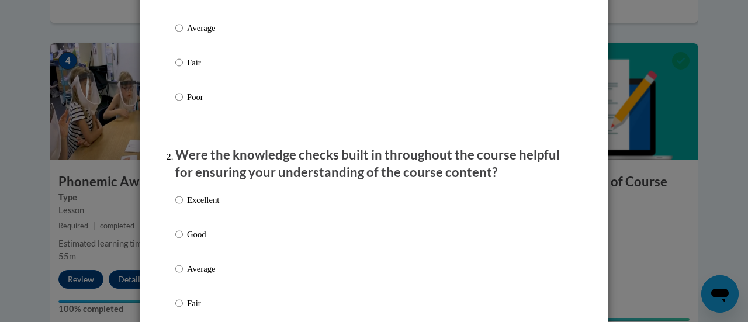
scroll to position [175, 0]
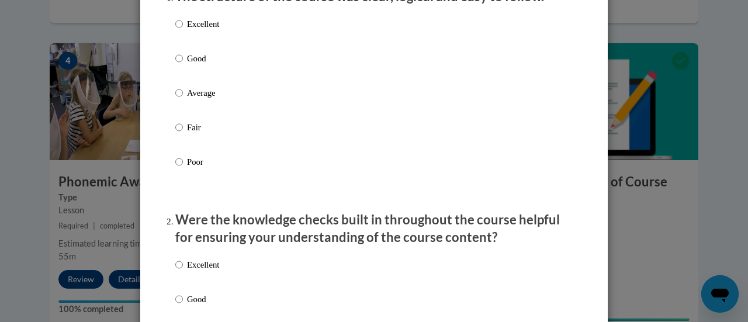
click at [186, 46] on label "Excellent" at bounding box center [197, 34] width 44 height 32
click at [183, 30] on input "Excellent" at bounding box center [179, 24] width 8 height 13
radio input "true"
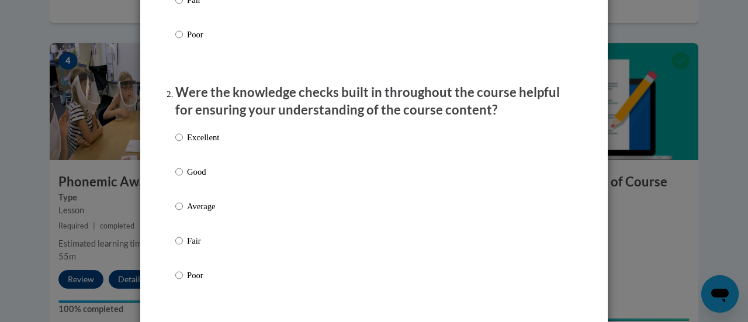
scroll to position [409, 0]
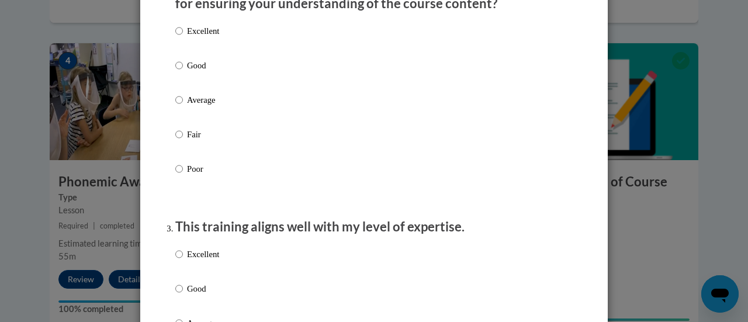
click at [181, 54] on label "Excellent" at bounding box center [197, 41] width 44 height 32
click at [181, 37] on input "Excellent" at bounding box center [179, 31] width 8 height 13
radio input "true"
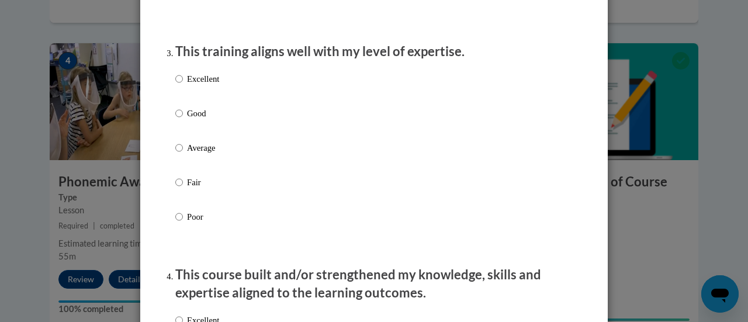
click at [192, 85] on p "Excellent" at bounding box center [203, 78] width 32 height 13
click at [183, 85] on input "Excellent" at bounding box center [179, 78] width 8 height 13
radio input "true"
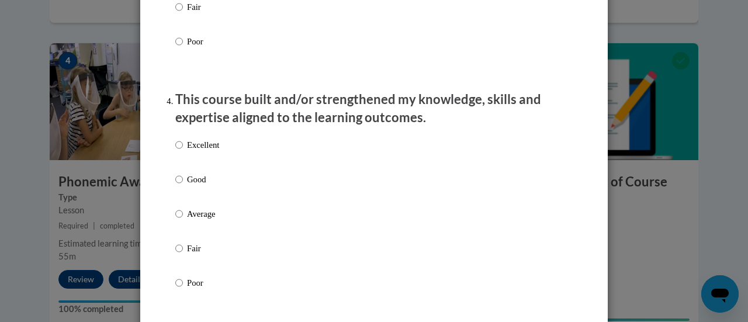
click at [201, 151] on p "Excellent" at bounding box center [203, 145] width 32 height 13
click at [183, 151] on input "Excellent" at bounding box center [179, 145] width 8 height 13
radio input "true"
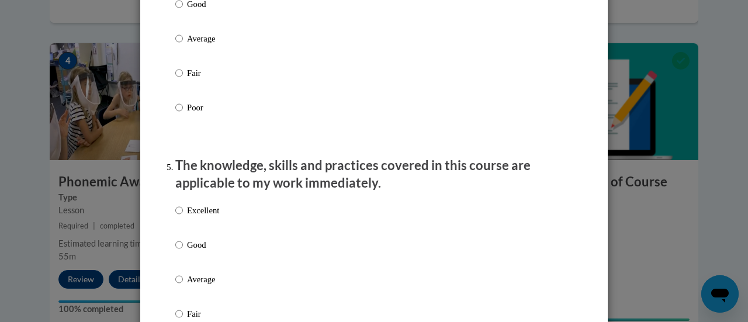
scroll to position [1052, 0]
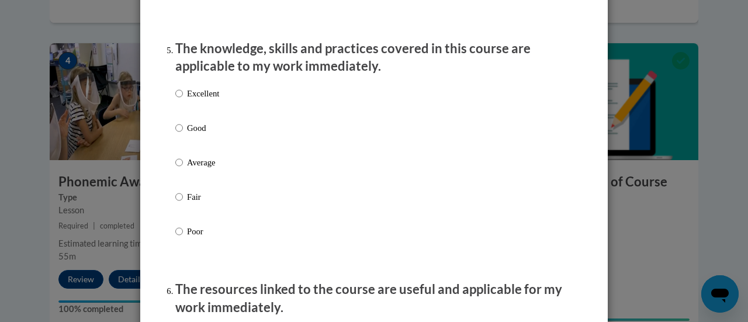
click at [187, 100] on p "Excellent" at bounding box center [203, 93] width 32 height 13
click at [183, 100] on input "Excellent" at bounding box center [179, 93] width 8 height 13
radio input "true"
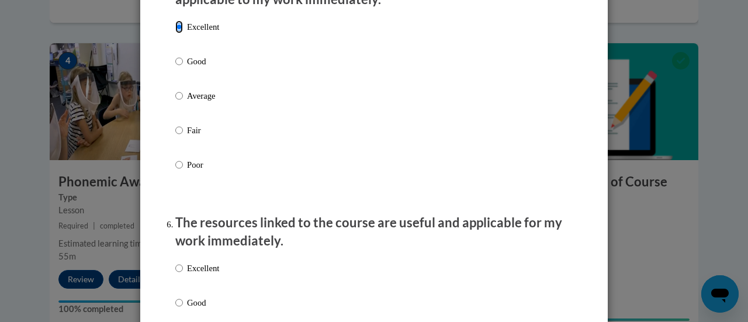
scroll to position [1227, 0]
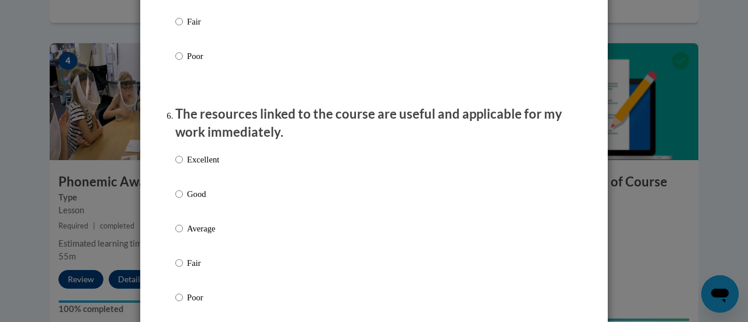
click at [209, 166] on p "Excellent" at bounding box center [203, 159] width 32 height 13
click at [183, 166] on input "Excellent" at bounding box center [179, 159] width 8 height 13
radio input "true"
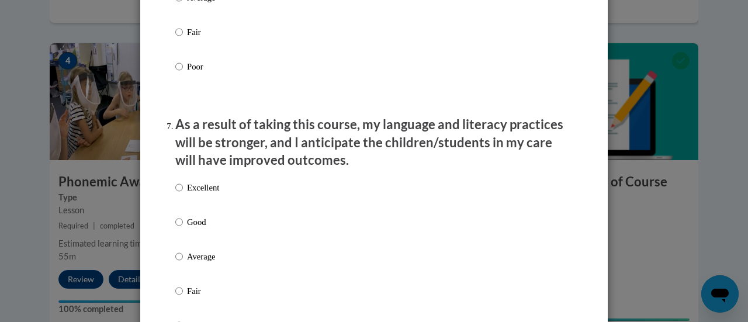
scroll to position [1578, 0]
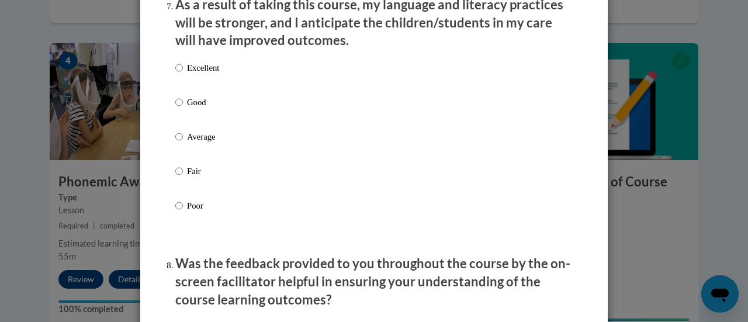
click at [196, 74] on p "Excellent" at bounding box center [203, 67] width 32 height 13
click at [183, 74] on input "Excellent" at bounding box center [179, 67] width 8 height 13
radio input "true"
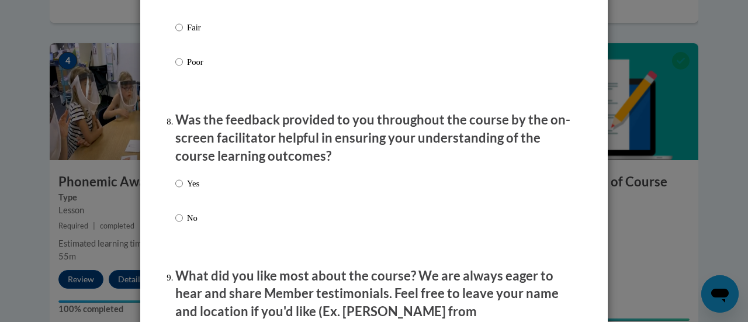
scroll to position [1753, 0]
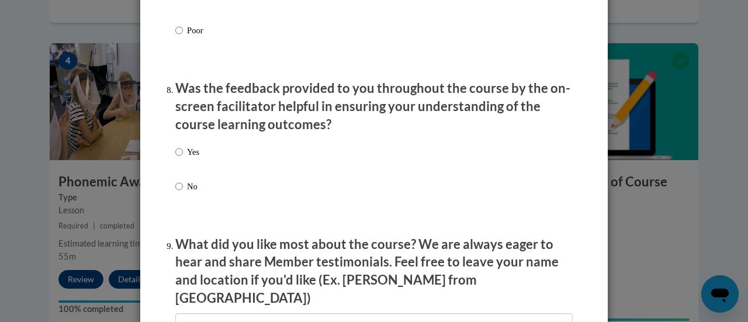
click at [200, 163] on div "Yes No" at bounding box center [373, 183] width 397 height 87
click at [179, 168] on label "Yes" at bounding box center [187, 162] width 24 height 32
click at [179, 158] on input "Yes" at bounding box center [179, 152] width 8 height 13
radio input "true"
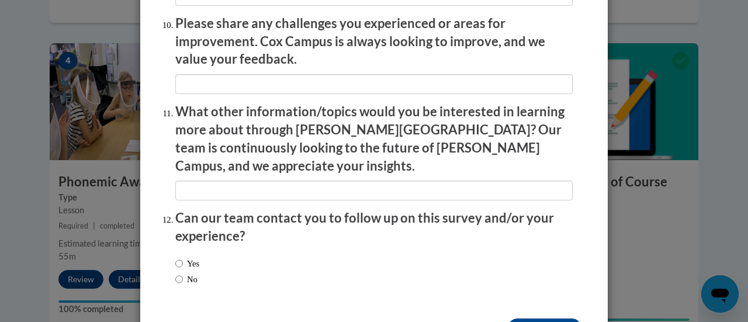
scroll to position [2108, 0]
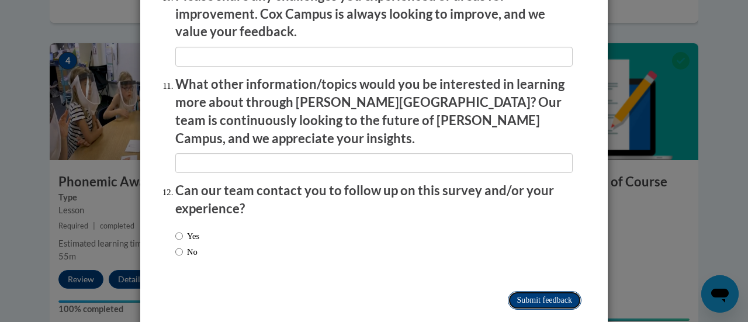
click at [541, 291] on input "Submit feedback" at bounding box center [545, 300] width 74 height 19
